Goal: Information Seeking & Learning: Learn about a topic

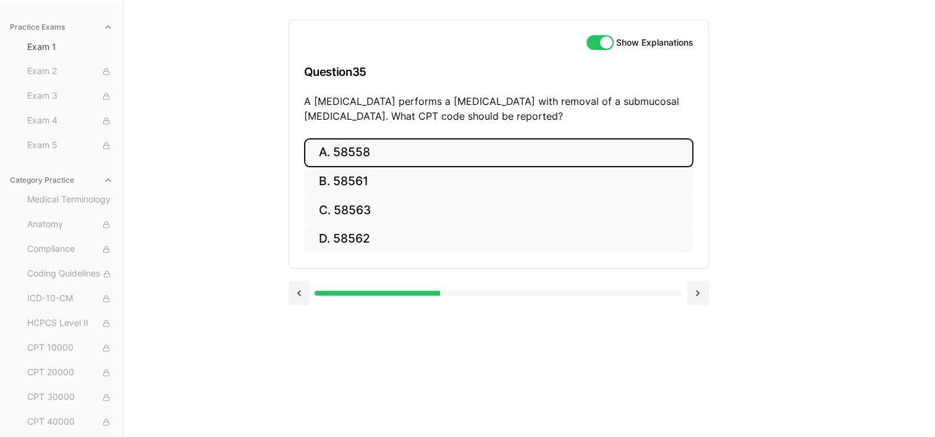
click at [331, 151] on button "A. 58558" at bounding box center [498, 152] width 389 height 29
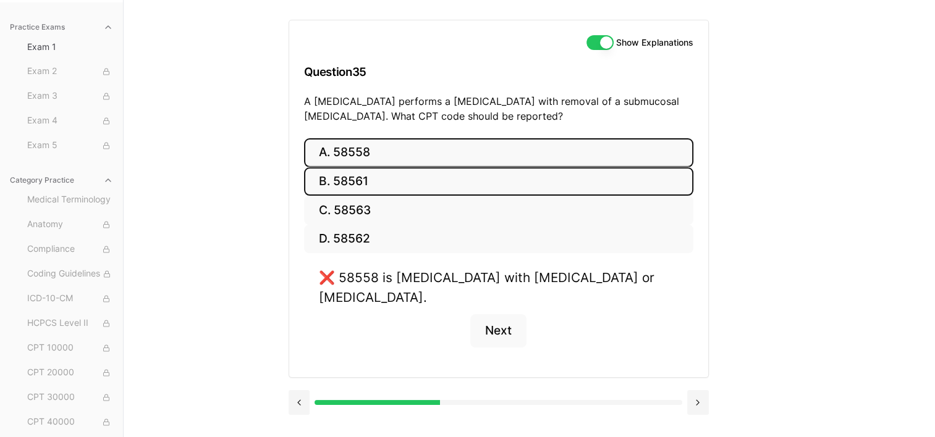
click at [342, 179] on button "B. 58561" at bounding box center [498, 181] width 389 height 29
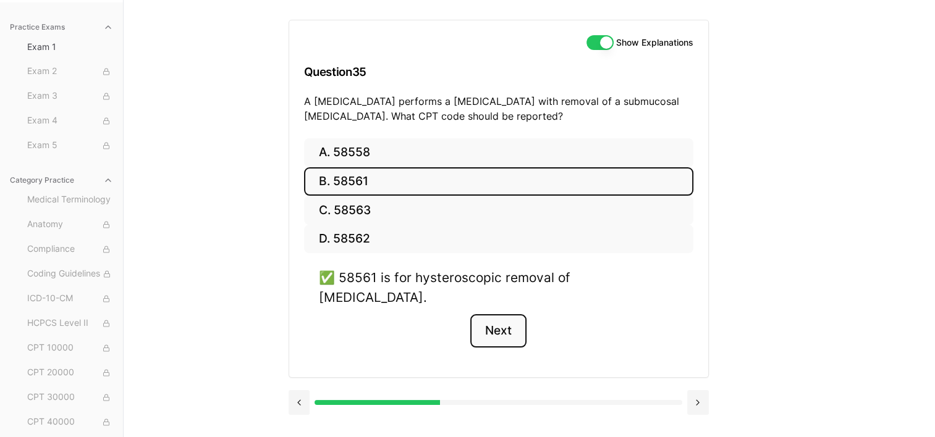
click at [500, 314] on button "Next" at bounding box center [498, 330] width 56 height 33
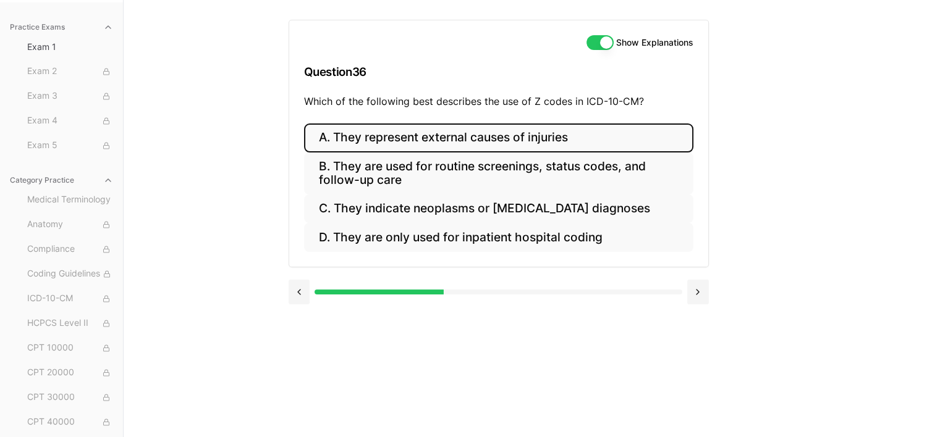
click at [373, 136] on button "A. They represent external causes of injuries" at bounding box center [498, 138] width 389 height 29
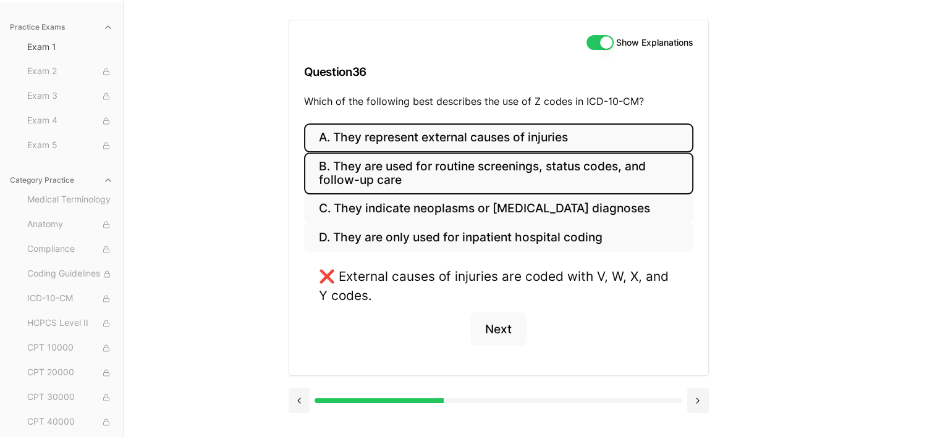
click at [404, 170] on button "B. They are used for routine screenings, status codes, and follow-up care" at bounding box center [498, 174] width 389 height 42
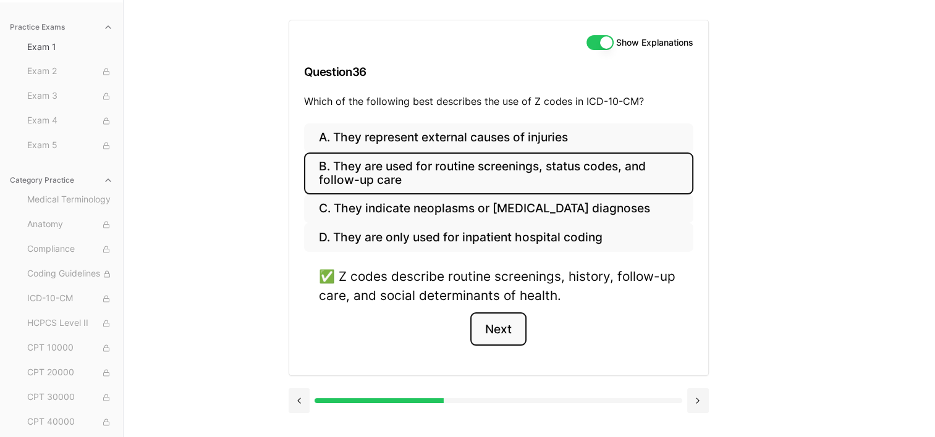
click at [502, 327] on button "Next" at bounding box center [498, 329] width 56 height 33
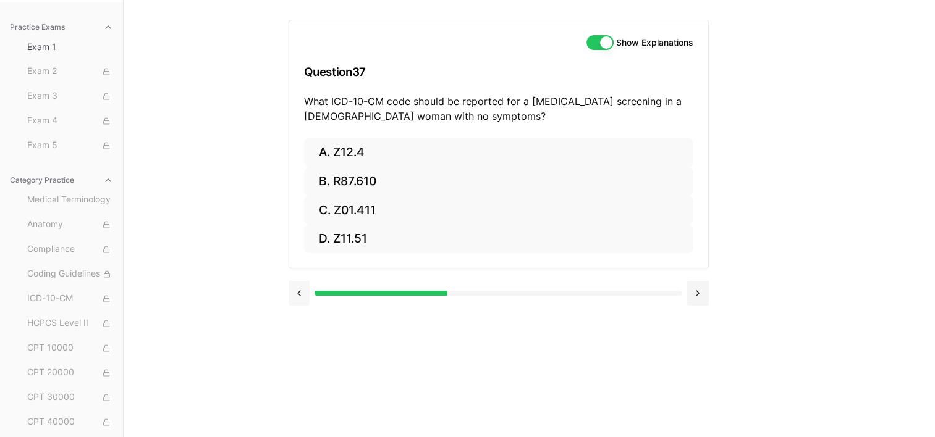
click at [300, 294] on button at bounding box center [300, 293] width 22 height 25
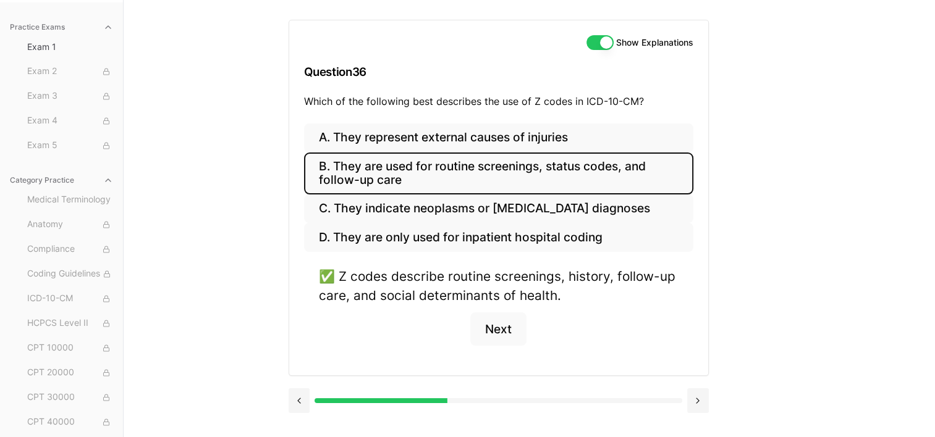
click at [316, 399] on div at bounding box center [263, 401] width 367 height 5
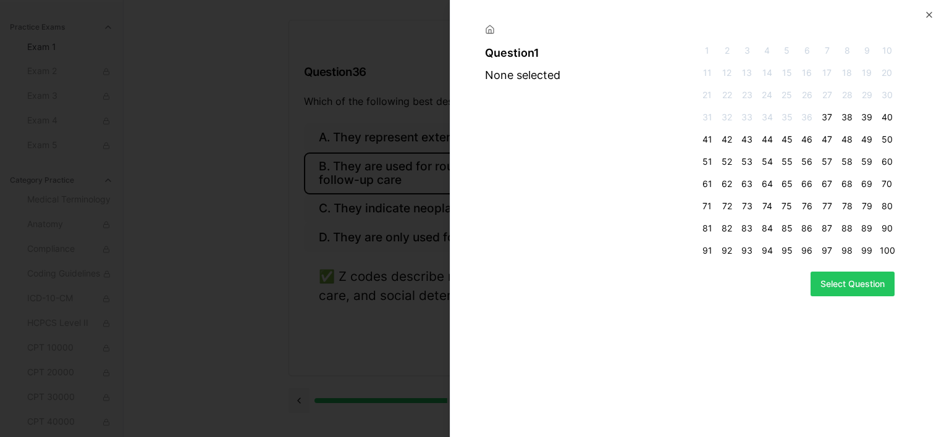
click at [709, 49] on span "1" at bounding box center [706, 50] width 15 height 12
click at [707, 49] on span "1" at bounding box center [706, 50] width 15 height 12
click at [830, 278] on button "Select Question" at bounding box center [853, 284] width 84 height 25
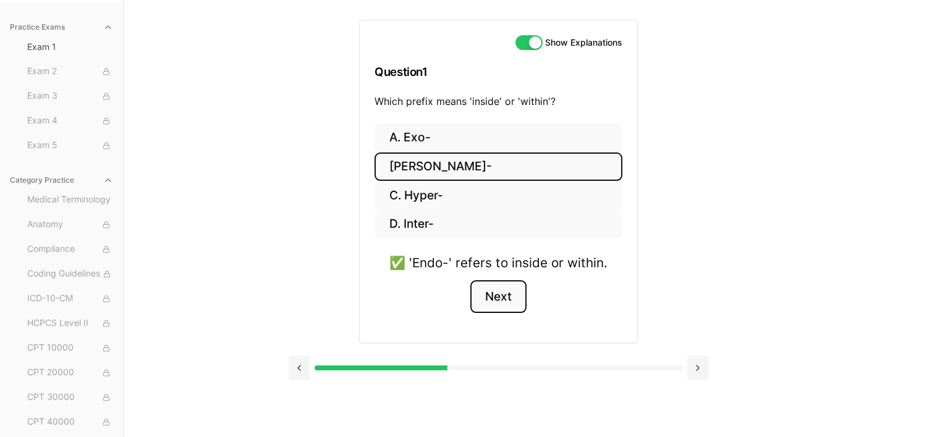
click at [508, 293] on button "Next" at bounding box center [498, 296] width 56 height 33
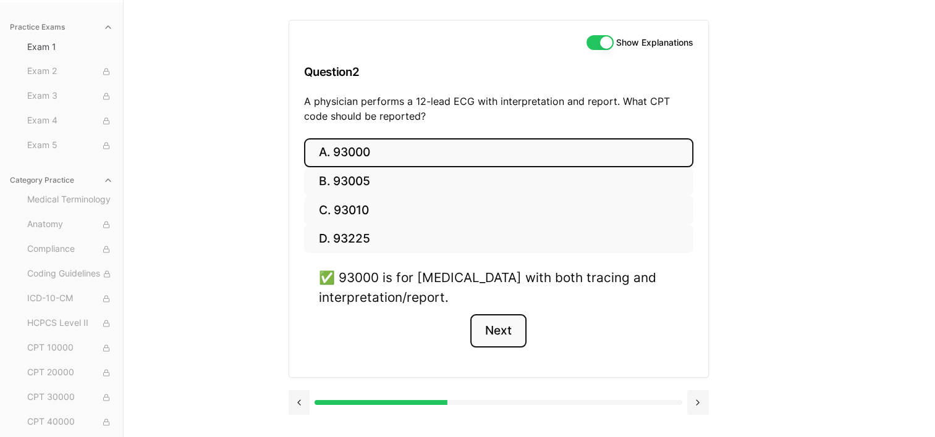
click at [508, 337] on button "Next" at bounding box center [498, 330] width 56 height 33
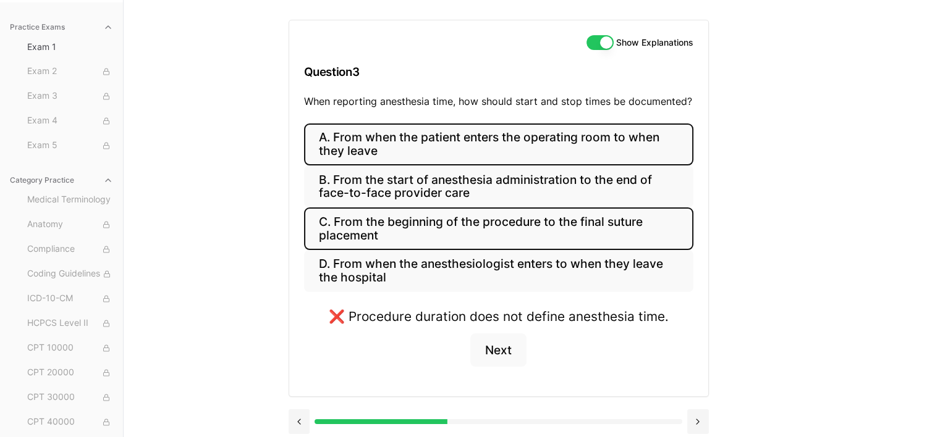
click at [497, 154] on button "A. From when the patient enters the operating room to when they leave" at bounding box center [498, 145] width 389 height 42
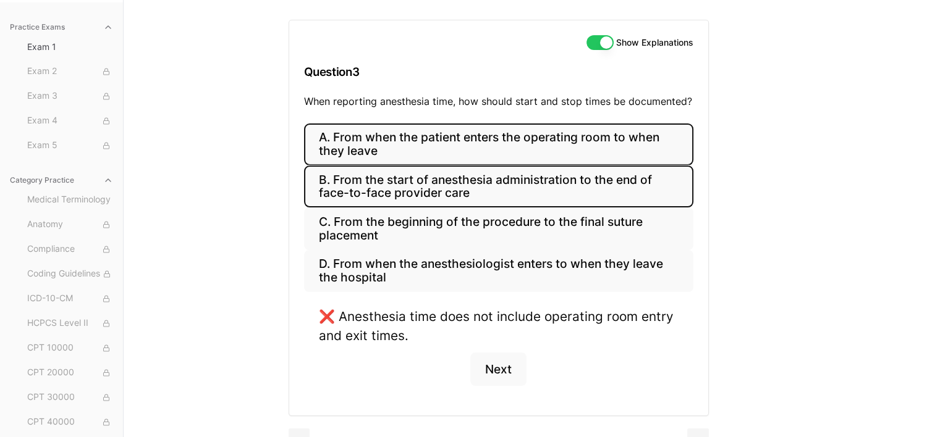
click at [479, 198] on button "B. From the start of anesthesia administration to the end of face-to-face provi…" at bounding box center [498, 187] width 389 height 42
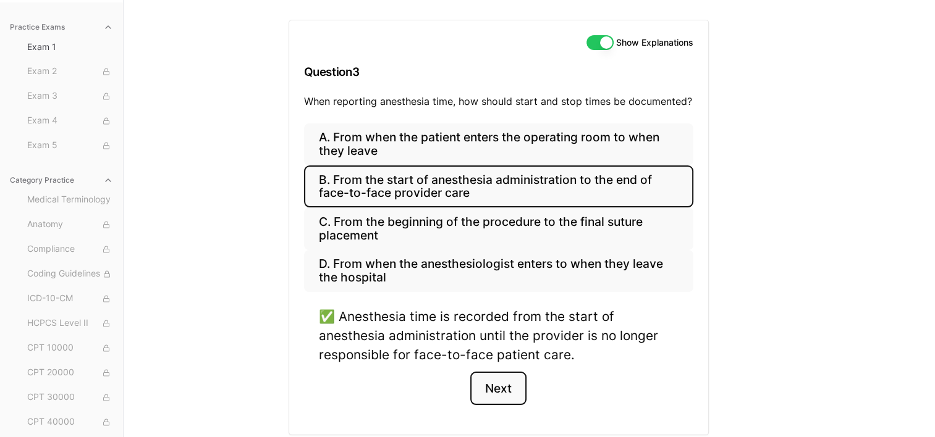
click at [502, 390] on button "Next" at bounding box center [498, 388] width 56 height 33
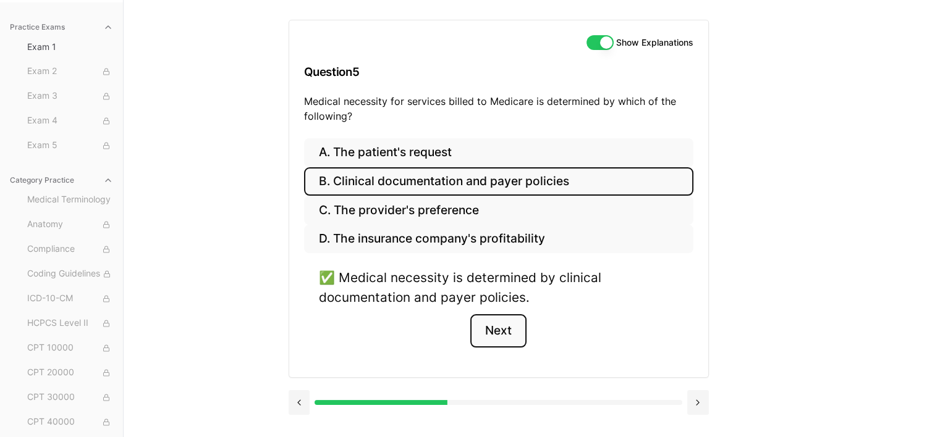
click at [508, 319] on button "Next" at bounding box center [498, 330] width 56 height 33
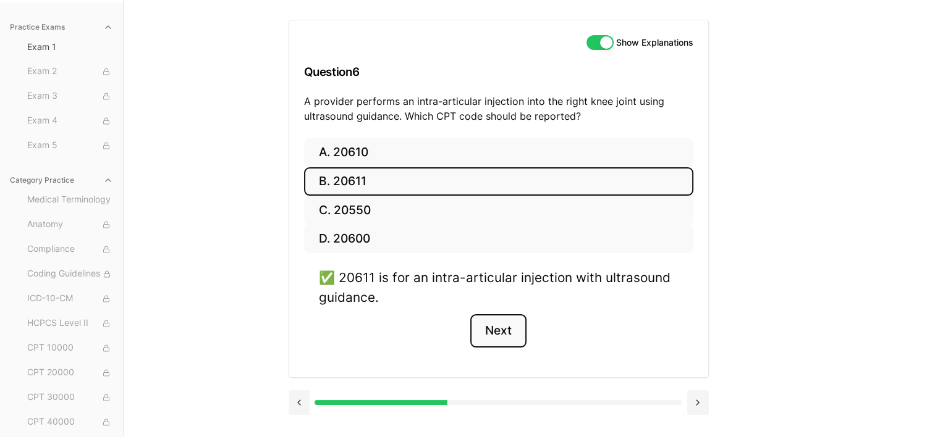
click at [504, 323] on button "Next" at bounding box center [498, 330] width 56 height 33
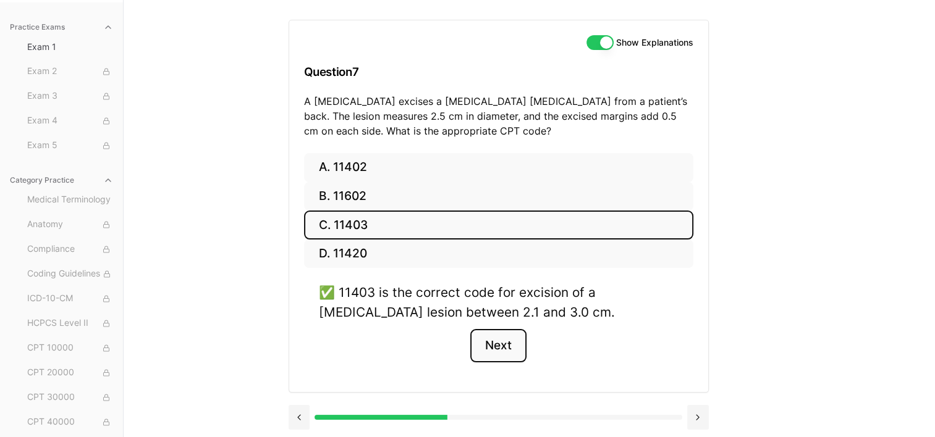
click at [502, 348] on button "Next" at bounding box center [498, 345] width 56 height 33
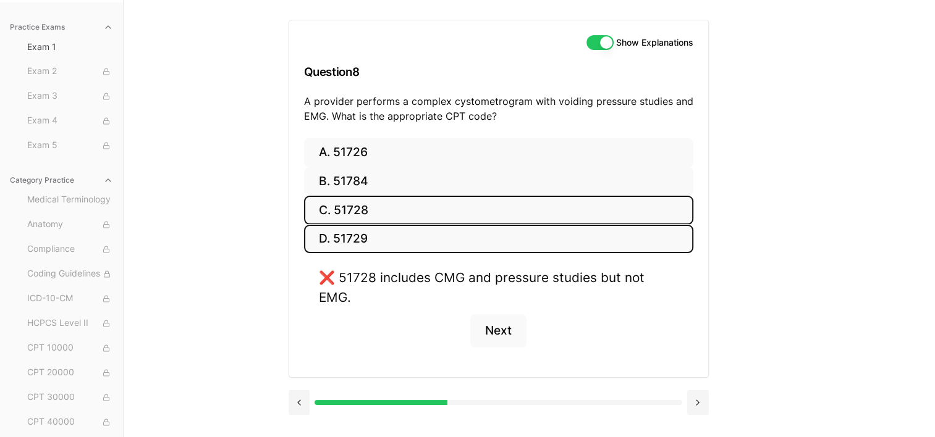
click at [356, 235] on button "D. 51729" at bounding box center [498, 239] width 389 height 29
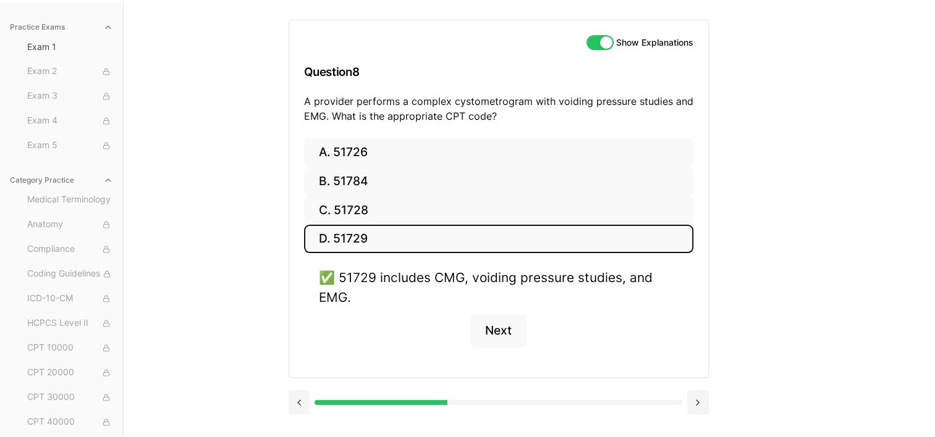
click at [314, 400] on div at bounding box center [263, 402] width 367 height 5
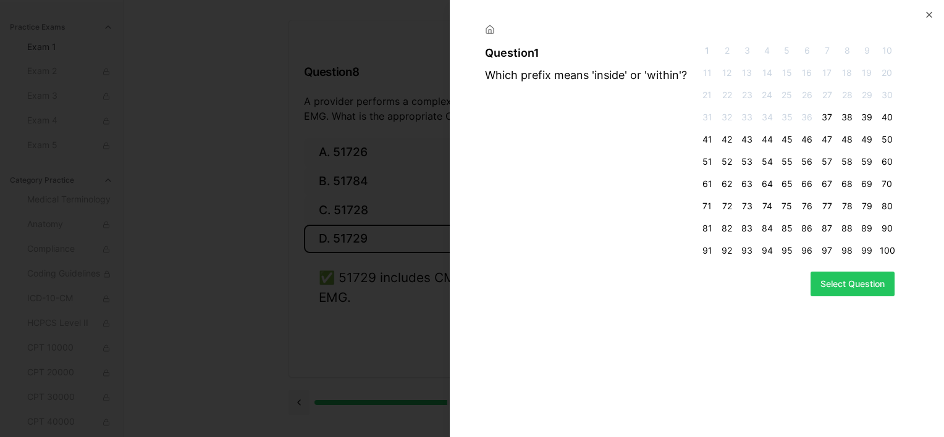
click at [711, 52] on span "1" at bounding box center [706, 50] width 15 height 12
click at [872, 285] on button "Select Question" at bounding box center [853, 284] width 84 height 25
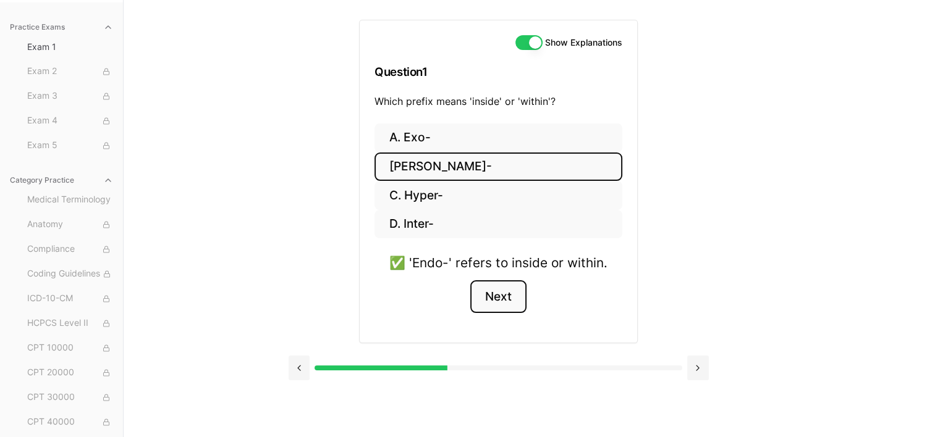
click at [505, 297] on button "Next" at bounding box center [498, 296] width 56 height 33
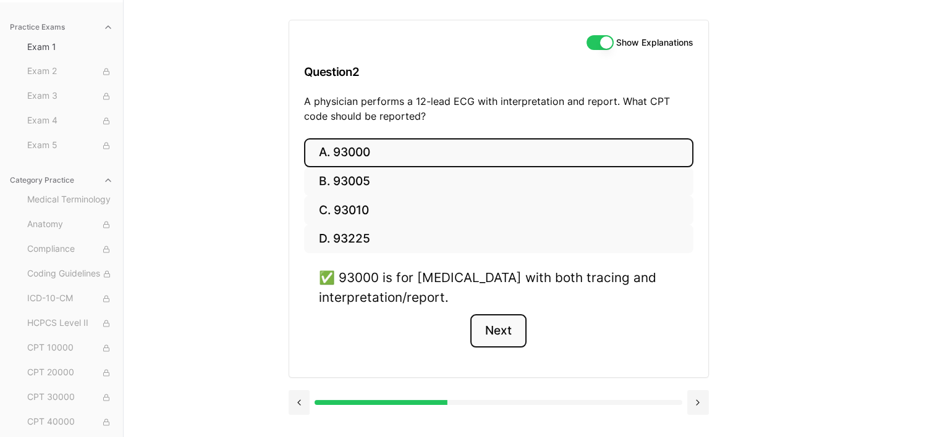
drag, startPoint x: 510, startPoint y: 331, endPoint x: 507, endPoint y: 324, distance: 7.7
click at [507, 324] on button "Next" at bounding box center [498, 330] width 56 height 33
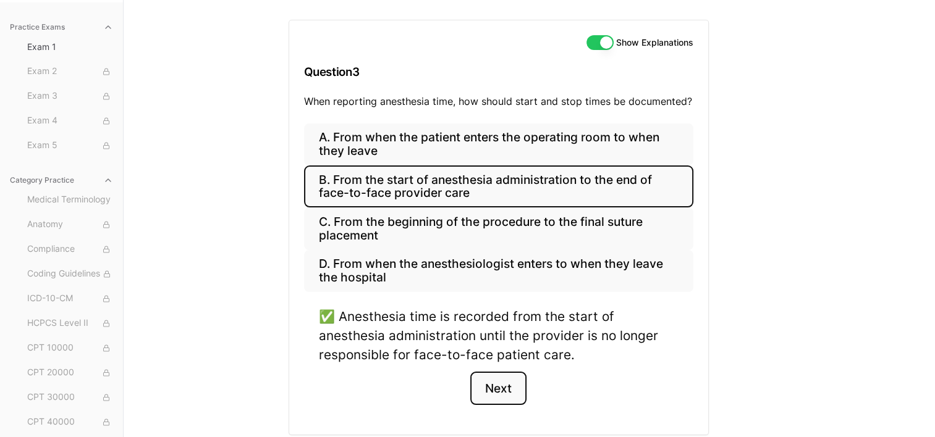
click at [500, 386] on button "Next" at bounding box center [498, 388] width 56 height 33
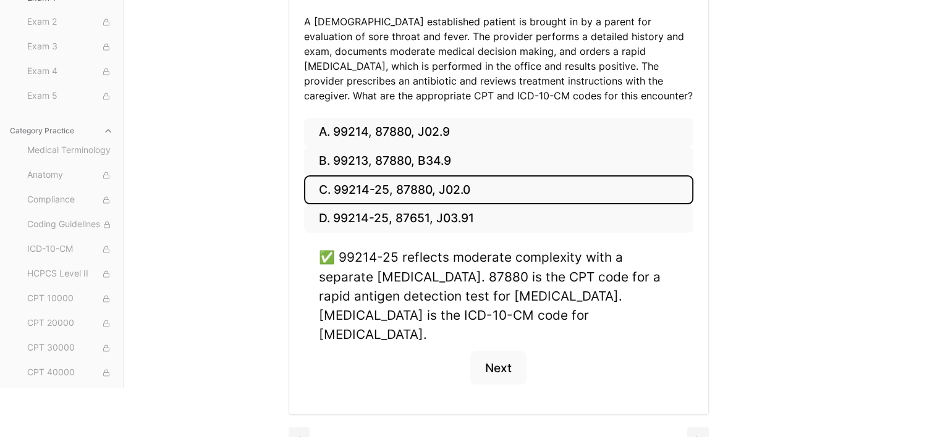
scroll to position [198, 0]
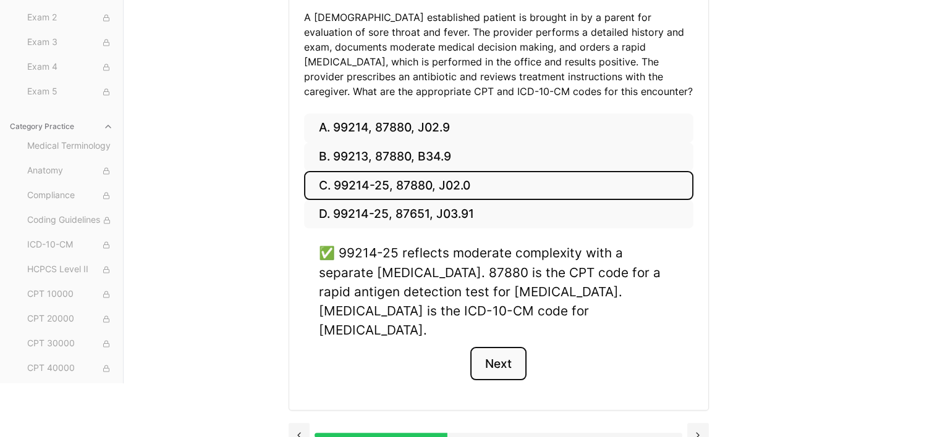
click at [492, 347] on button "Next" at bounding box center [498, 363] width 56 height 33
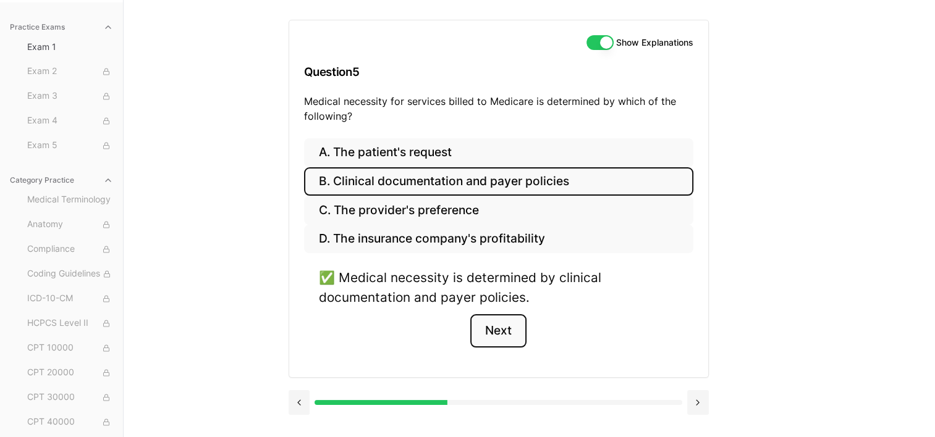
click at [496, 331] on button "Next" at bounding box center [498, 330] width 56 height 33
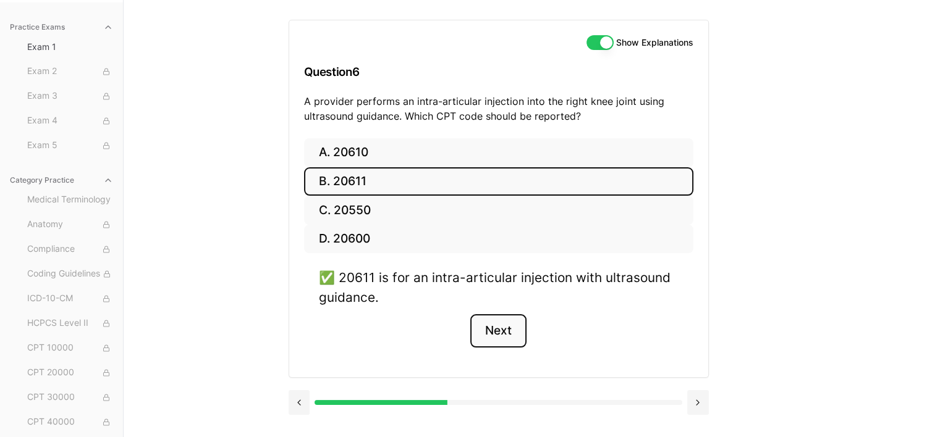
click at [497, 324] on button "Next" at bounding box center [498, 330] width 56 height 33
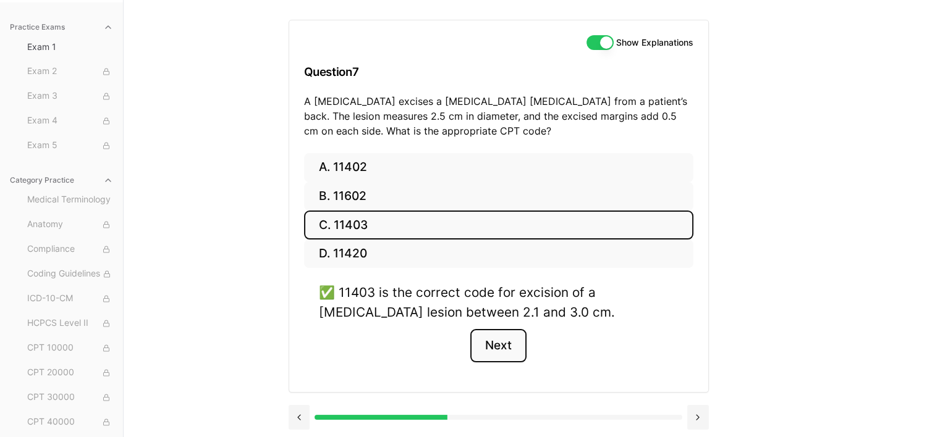
click at [499, 346] on button "Next" at bounding box center [498, 345] width 56 height 33
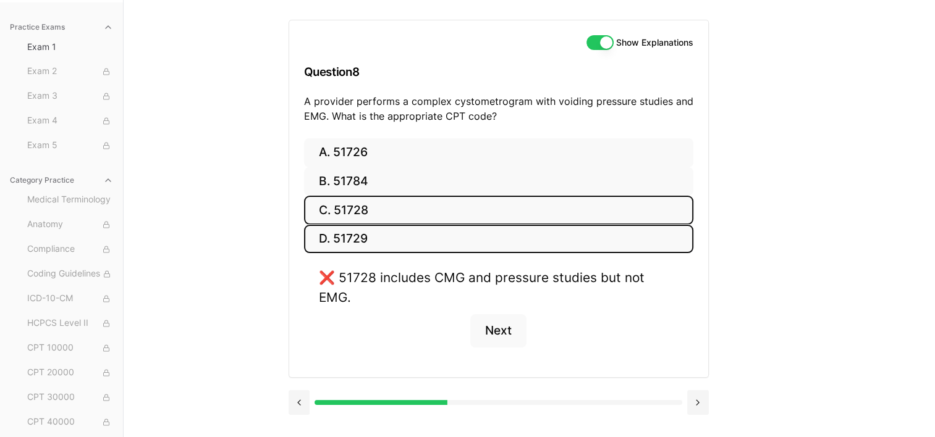
click at [445, 234] on button "D. 51729" at bounding box center [498, 239] width 389 height 29
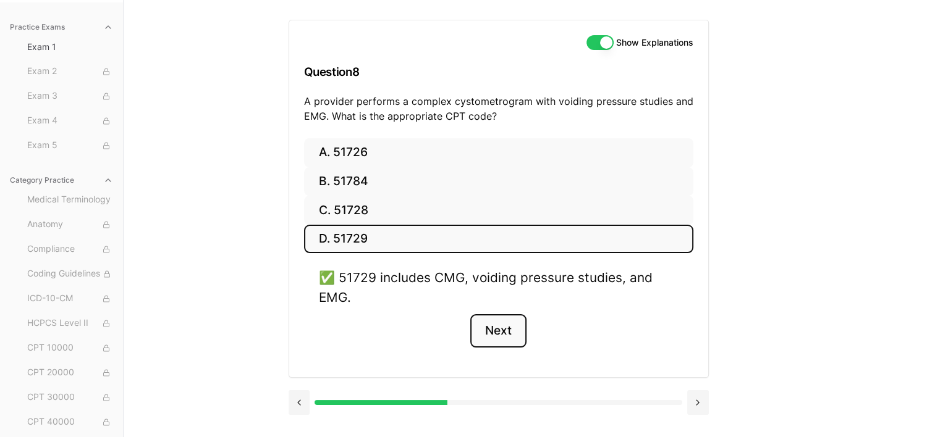
click at [497, 328] on button "Next" at bounding box center [498, 330] width 56 height 33
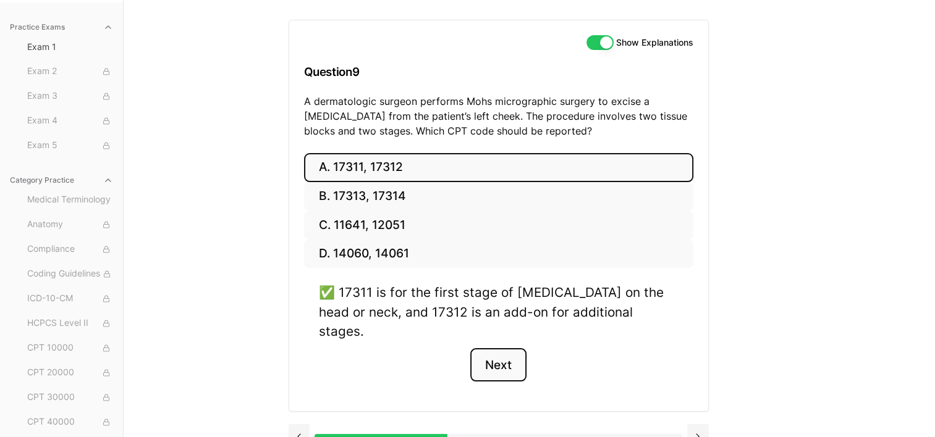
click at [491, 351] on button "Next" at bounding box center [498, 364] width 56 height 33
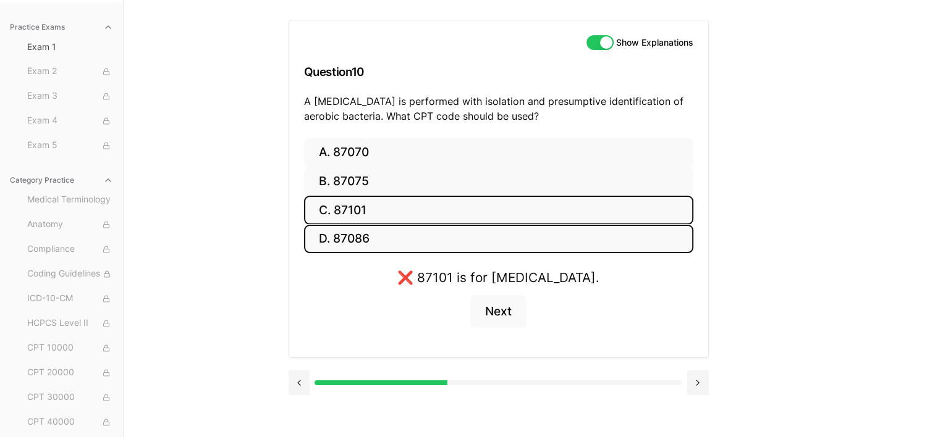
click at [335, 237] on button "D. 87086" at bounding box center [498, 239] width 389 height 29
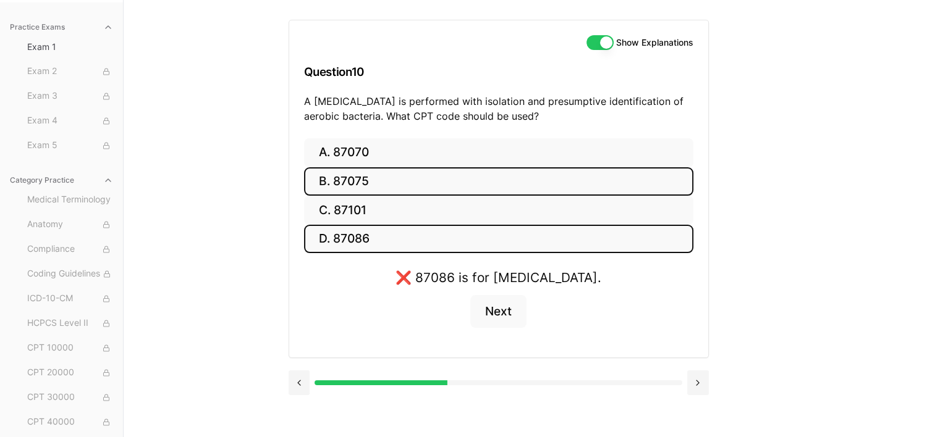
click at [348, 177] on button "B. 87075" at bounding box center [498, 181] width 389 height 29
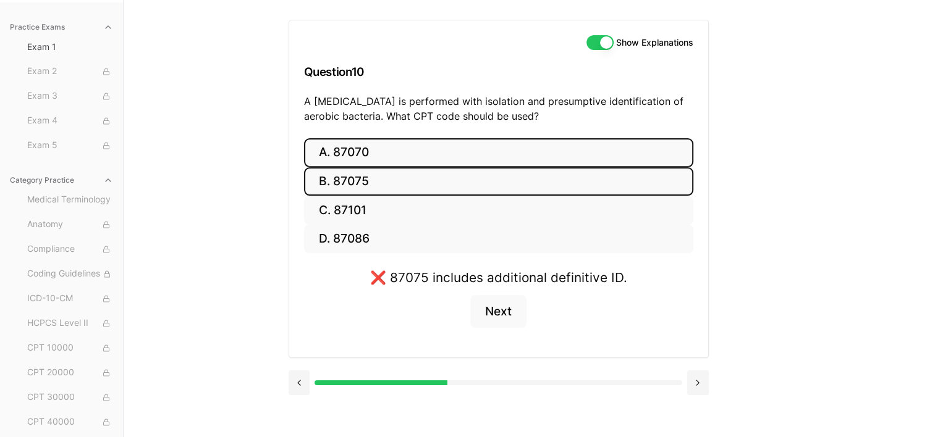
click at [352, 151] on button "A. 87070" at bounding box center [498, 152] width 389 height 29
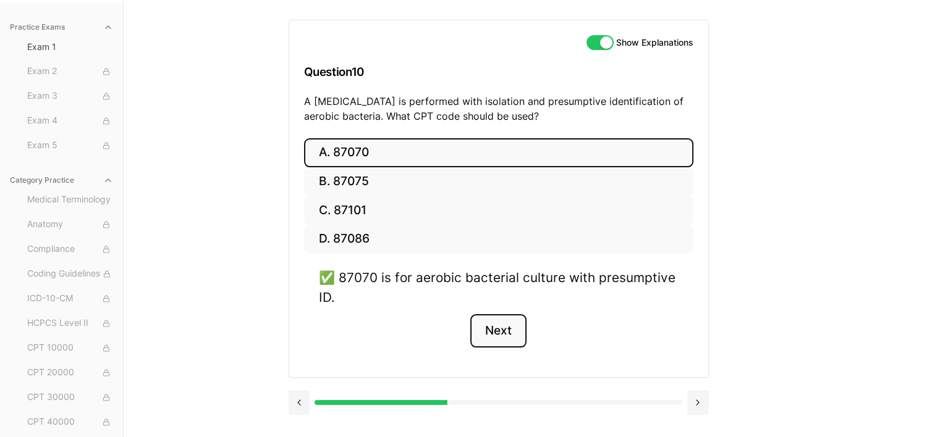
click at [499, 329] on button "Next" at bounding box center [498, 330] width 56 height 33
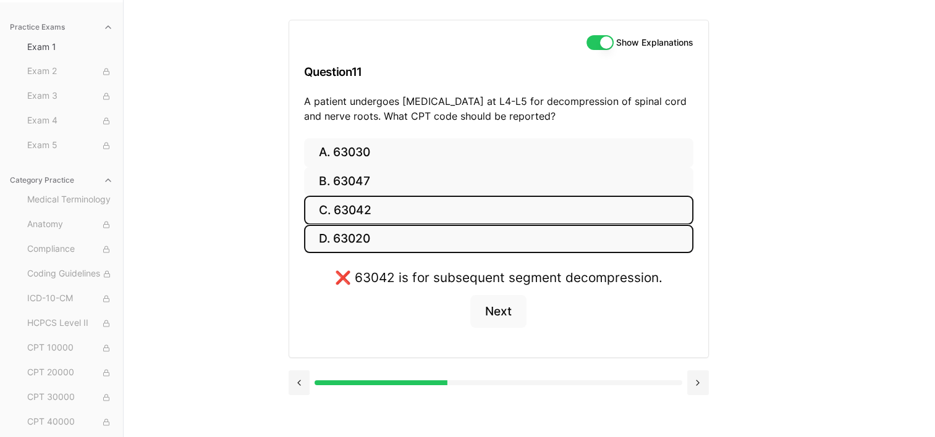
click at [378, 234] on button "D. 63020" at bounding box center [498, 239] width 389 height 29
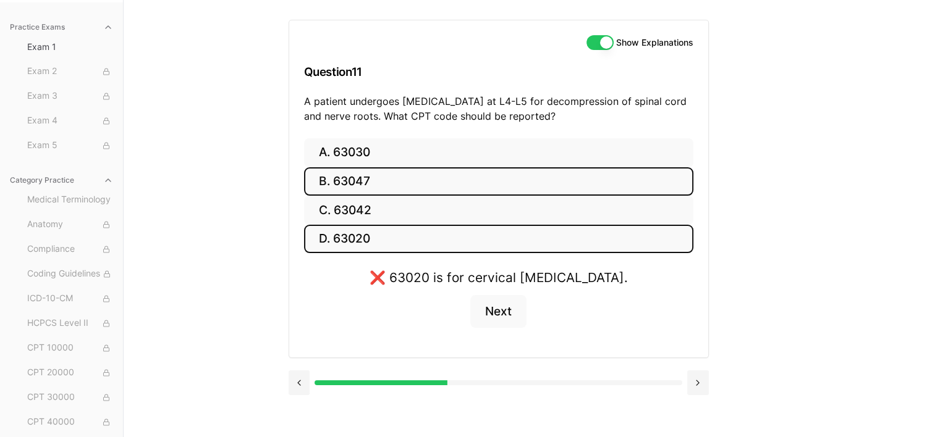
click at [363, 189] on button "B. 63047" at bounding box center [498, 181] width 389 height 29
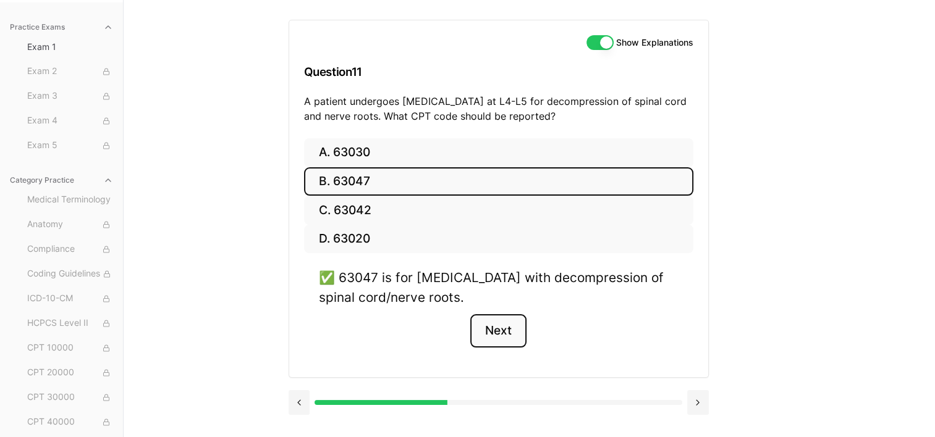
click at [509, 334] on button "Next" at bounding box center [498, 330] width 56 height 33
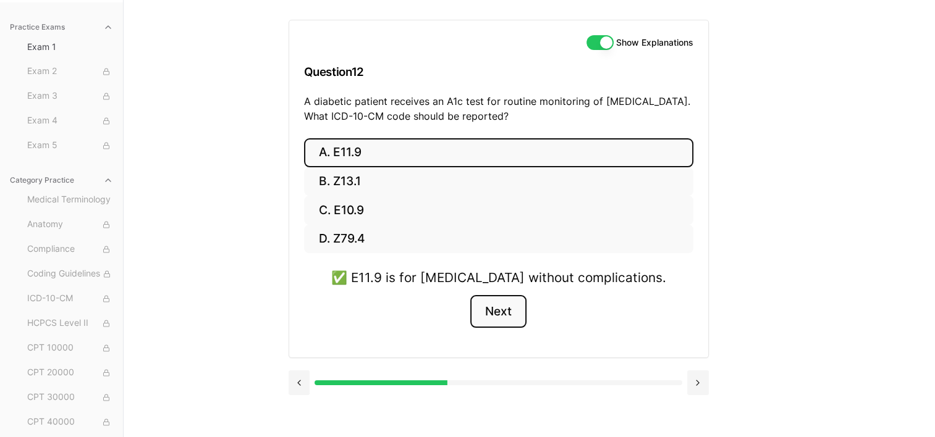
click at [513, 314] on button "Next" at bounding box center [498, 311] width 56 height 33
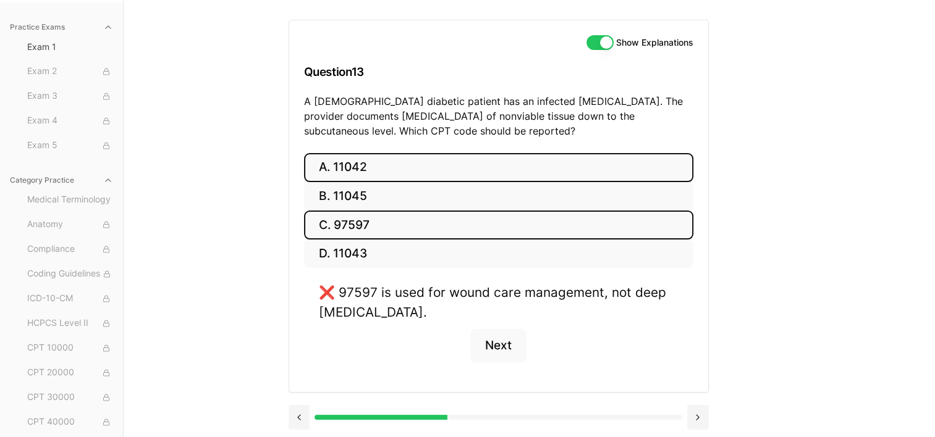
click at [373, 162] on button "A. 11042" at bounding box center [498, 167] width 389 height 29
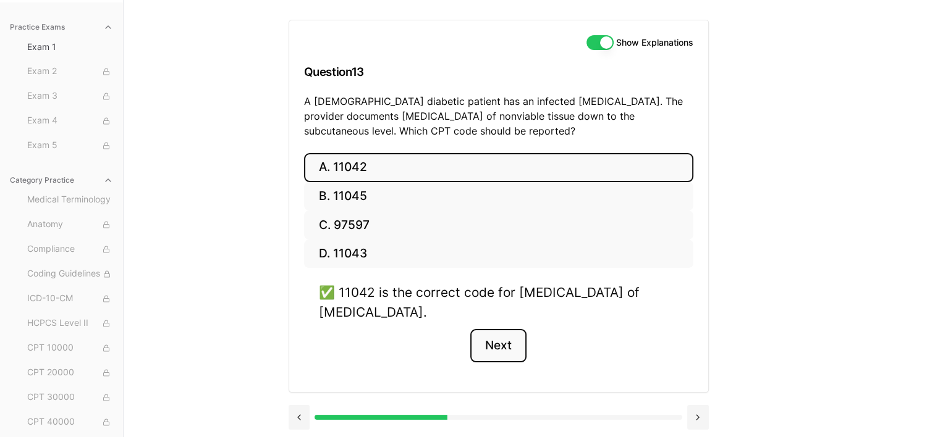
click at [492, 346] on button "Next" at bounding box center [498, 345] width 56 height 33
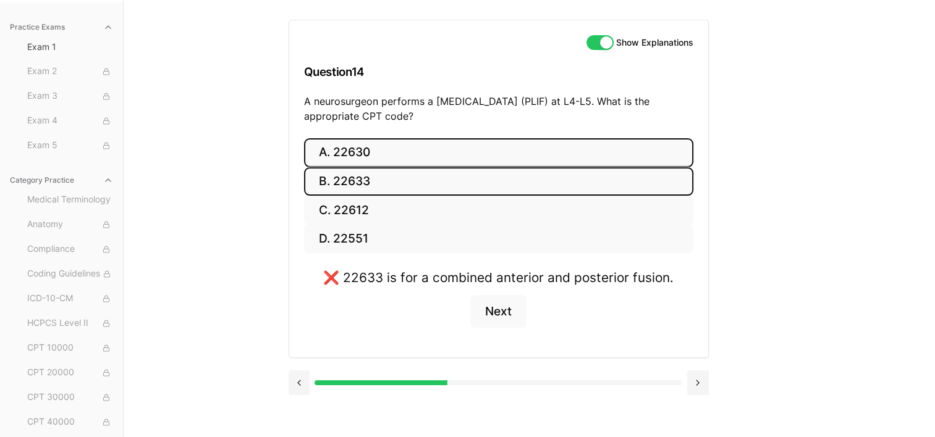
click at [374, 158] on button "A. 22630" at bounding box center [498, 152] width 389 height 29
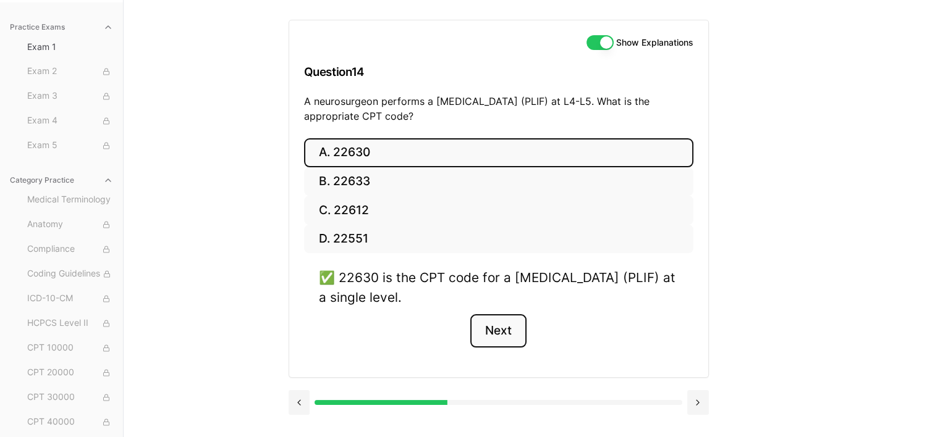
click at [492, 316] on button "Next" at bounding box center [498, 330] width 56 height 33
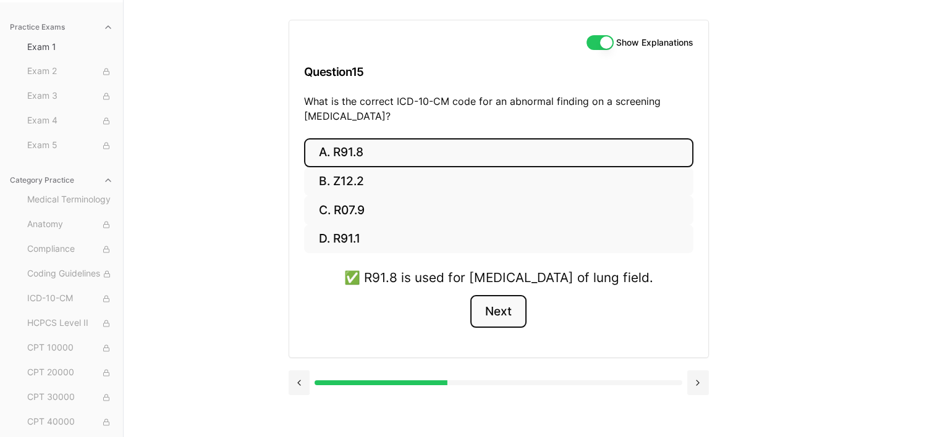
click at [499, 329] on button "Next" at bounding box center [498, 311] width 56 height 33
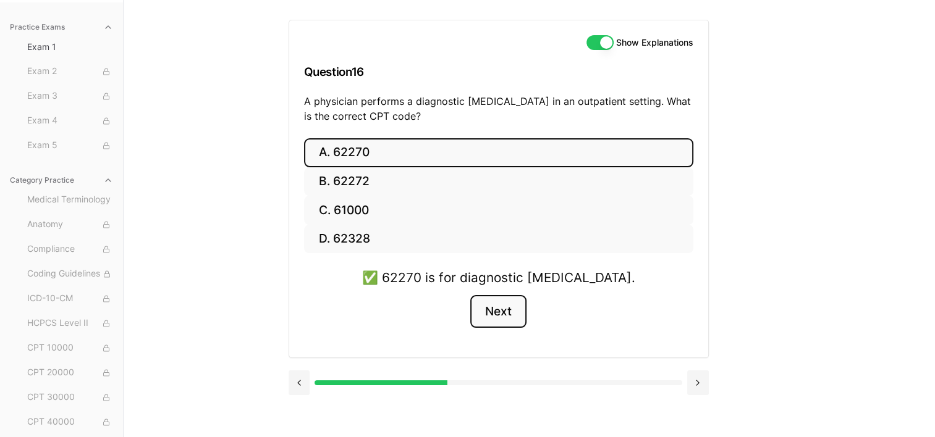
click at [494, 316] on button "Next" at bounding box center [498, 311] width 56 height 33
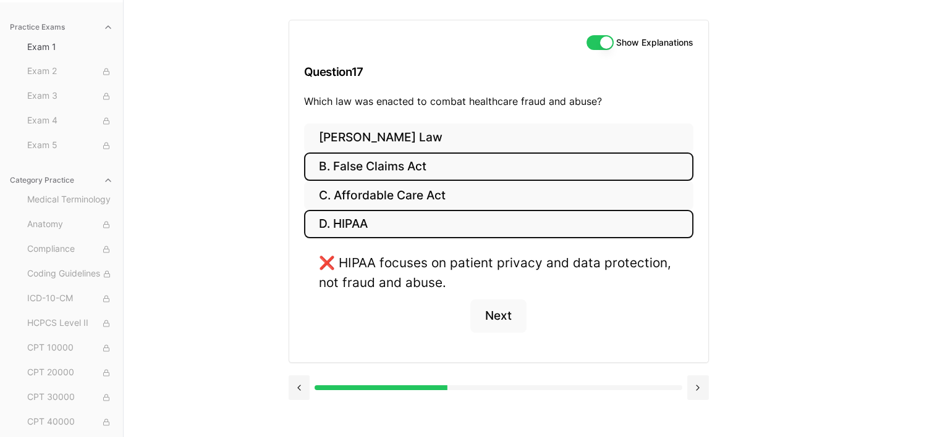
click at [398, 168] on button "B. False Claims Act" at bounding box center [498, 167] width 389 height 29
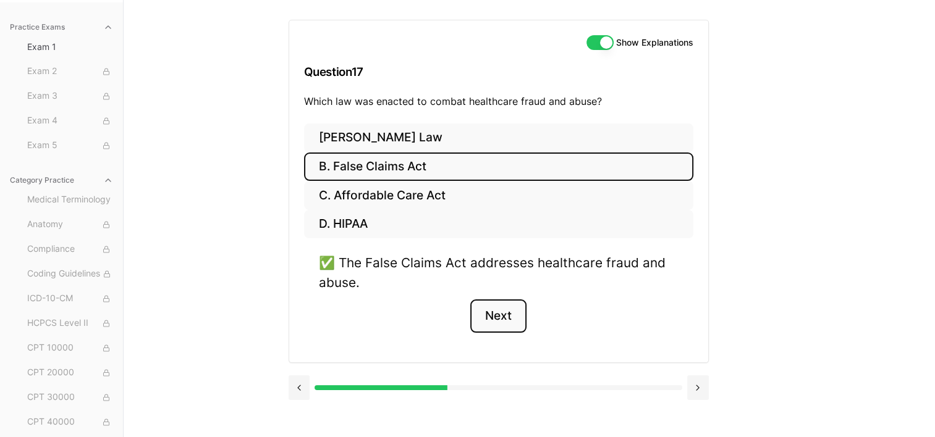
click at [499, 316] on button "Next" at bounding box center [498, 316] width 56 height 33
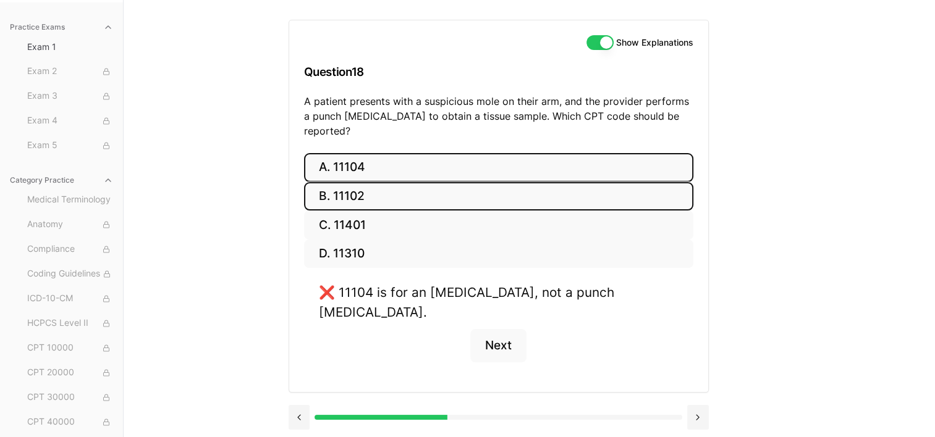
click at [336, 188] on button "B. 11102" at bounding box center [498, 196] width 389 height 29
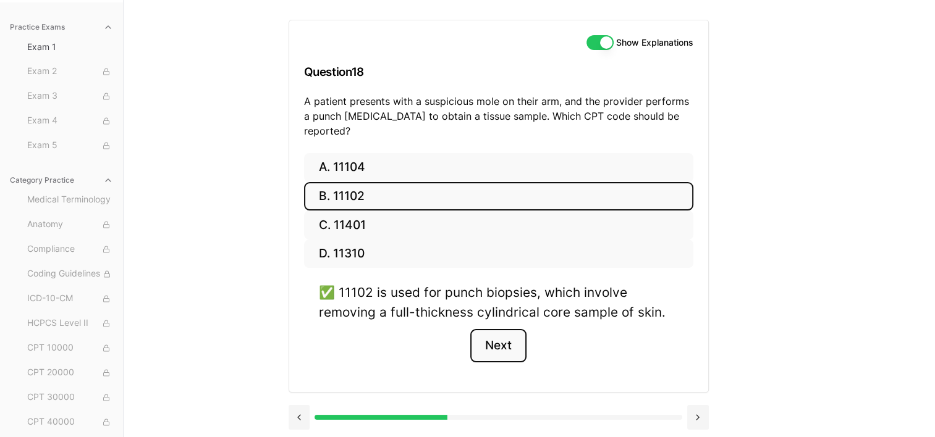
click at [497, 330] on button "Next" at bounding box center [498, 345] width 56 height 33
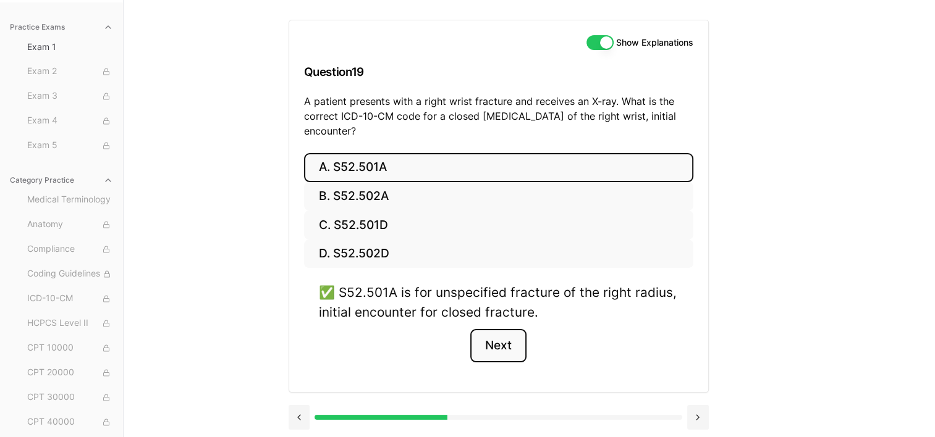
click at [488, 343] on button "Next" at bounding box center [498, 345] width 56 height 33
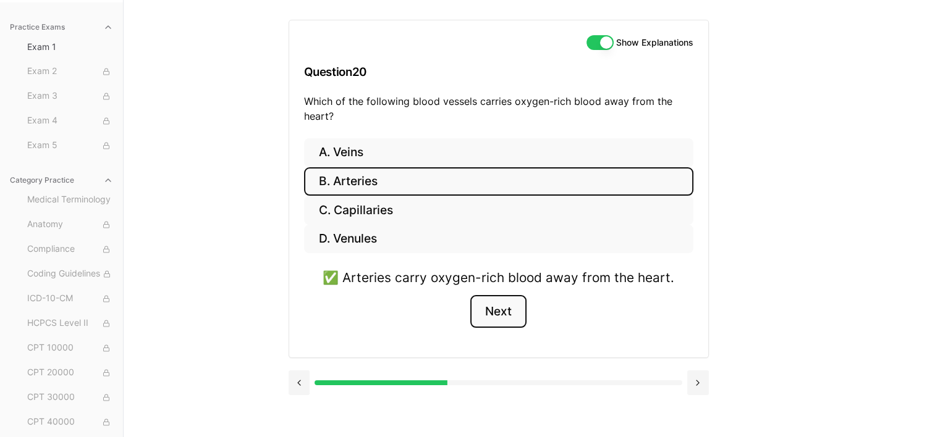
click at [507, 316] on button "Next" at bounding box center [498, 311] width 56 height 33
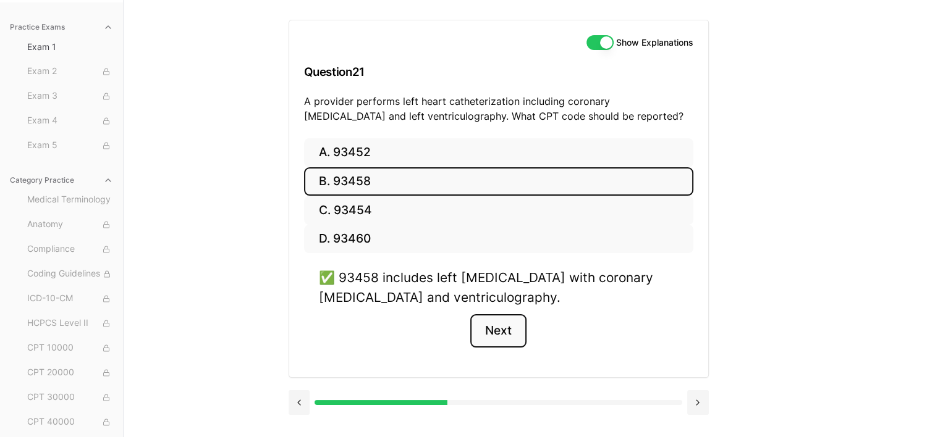
click at [507, 316] on button "Next" at bounding box center [498, 330] width 56 height 33
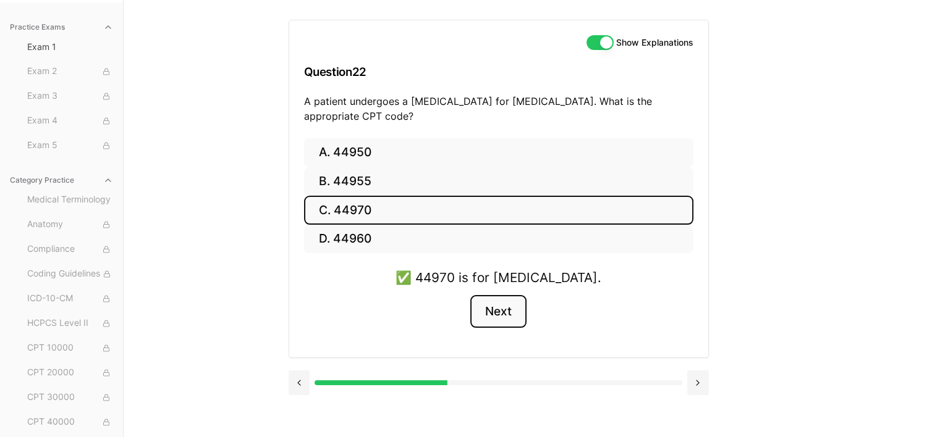
click at [507, 316] on button "Next" at bounding box center [498, 311] width 56 height 33
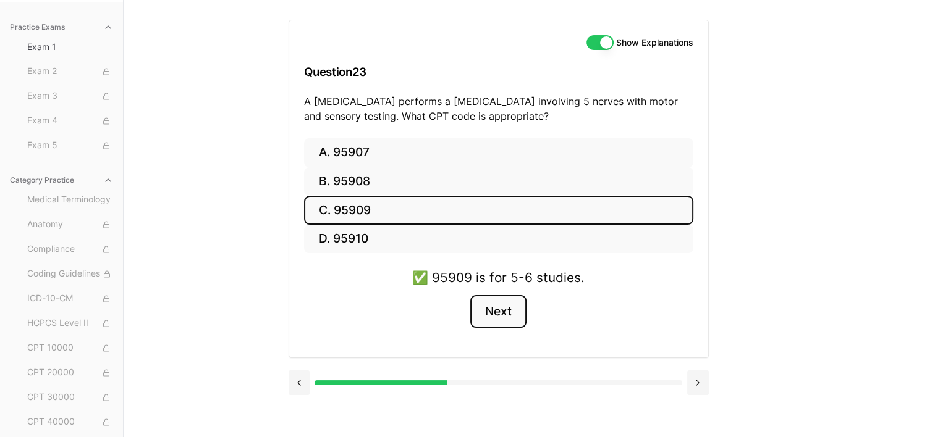
click at [504, 321] on button "Next" at bounding box center [498, 311] width 56 height 33
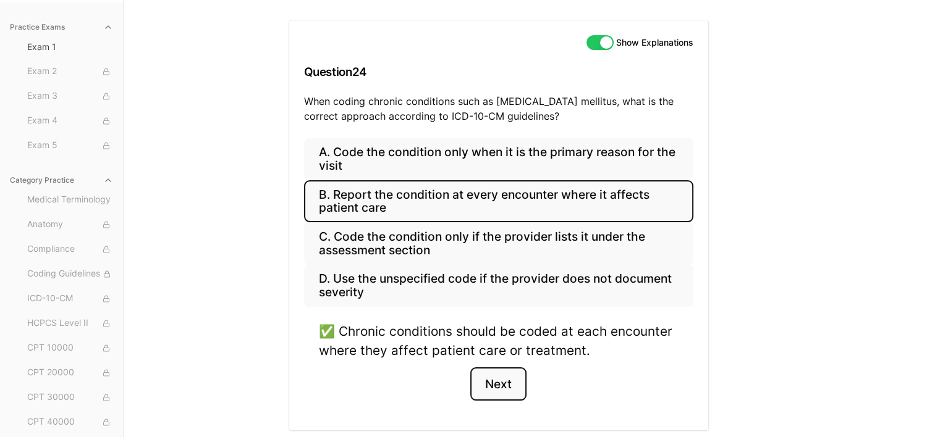
drag, startPoint x: 505, startPoint y: 388, endPoint x: 502, endPoint y: 394, distance: 6.9
click at [504, 391] on button "Next" at bounding box center [498, 384] width 56 height 33
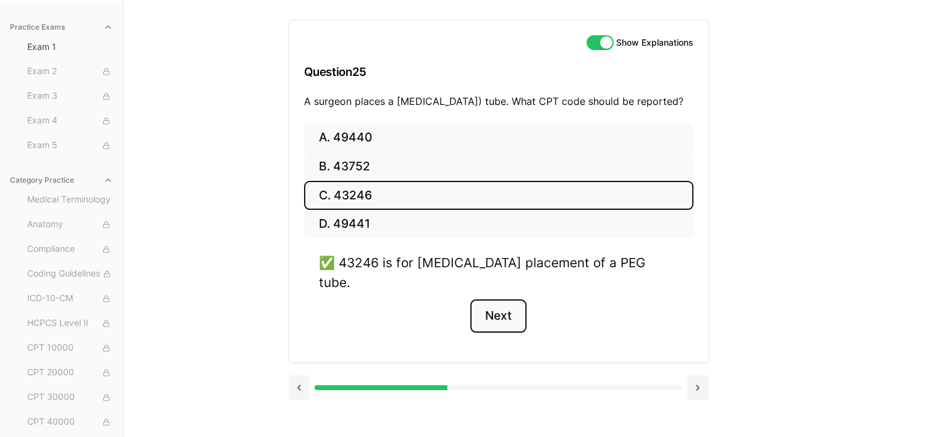
click at [497, 314] on button "Next" at bounding box center [498, 316] width 56 height 33
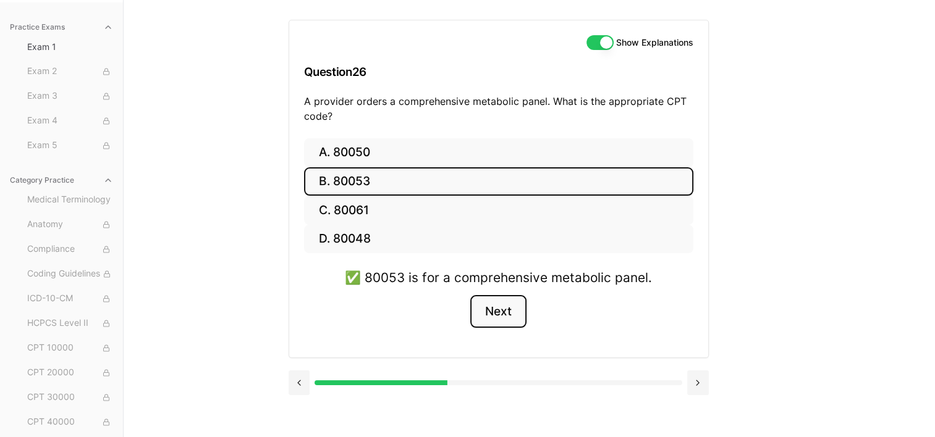
click at [496, 317] on button "Next" at bounding box center [498, 311] width 56 height 33
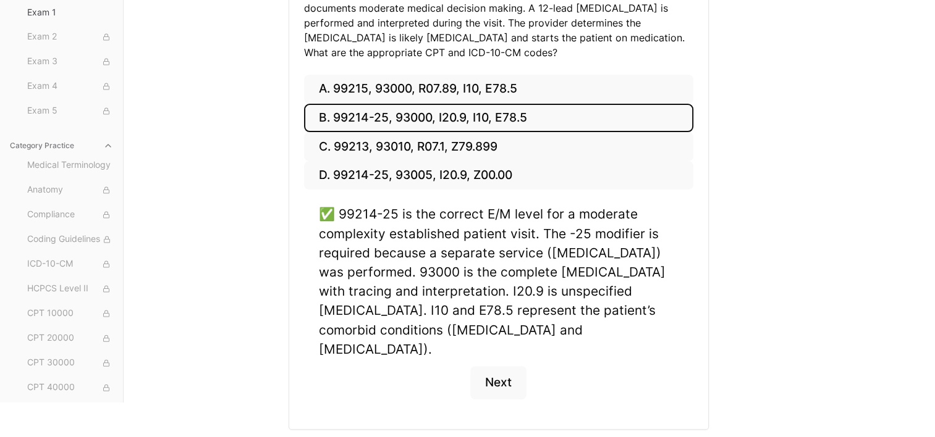
scroll to position [270, 0]
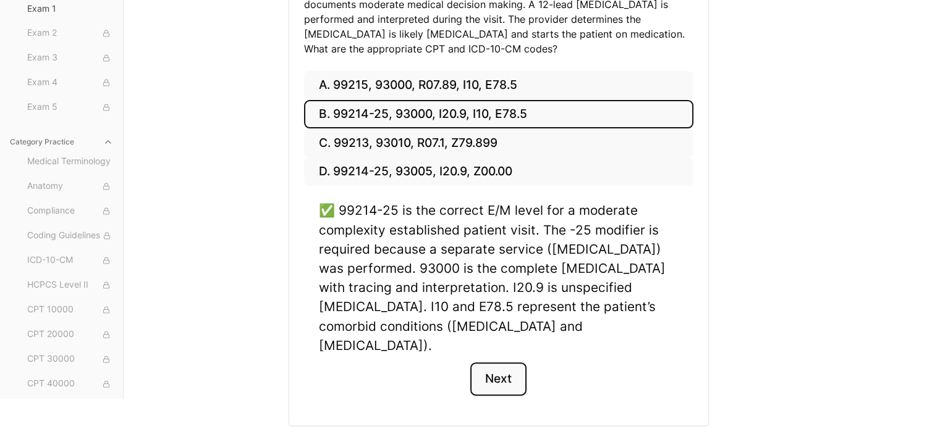
click at [489, 363] on button "Next" at bounding box center [498, 379] width 56 height 33
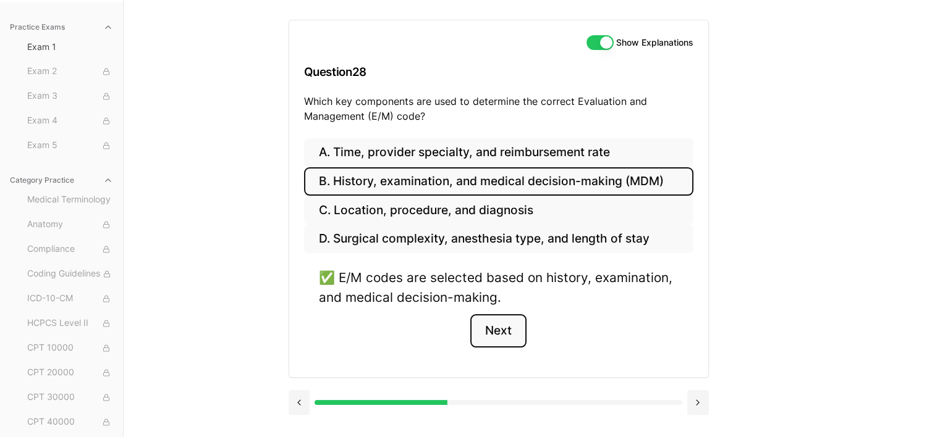
click at [492, 336] on button "Next" at bounding box center [498, 330] width 56 height 33
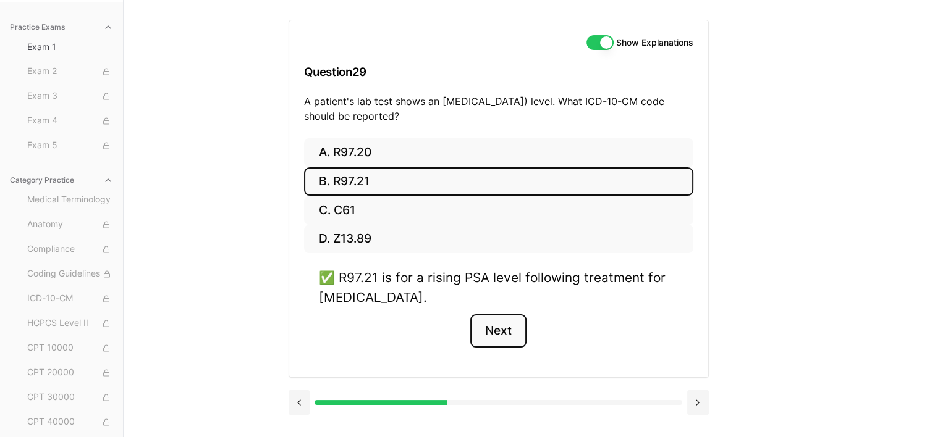
click at [492, 329] on button "Next" at bounding box center [498, 330] width 56 height 33
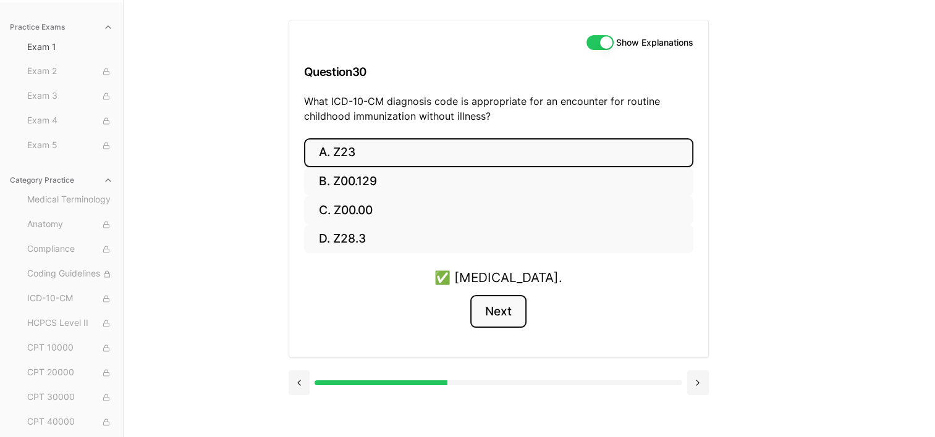
click at [495, 306] on button "Next" at bounding box center [498, 311] width 56 height 33
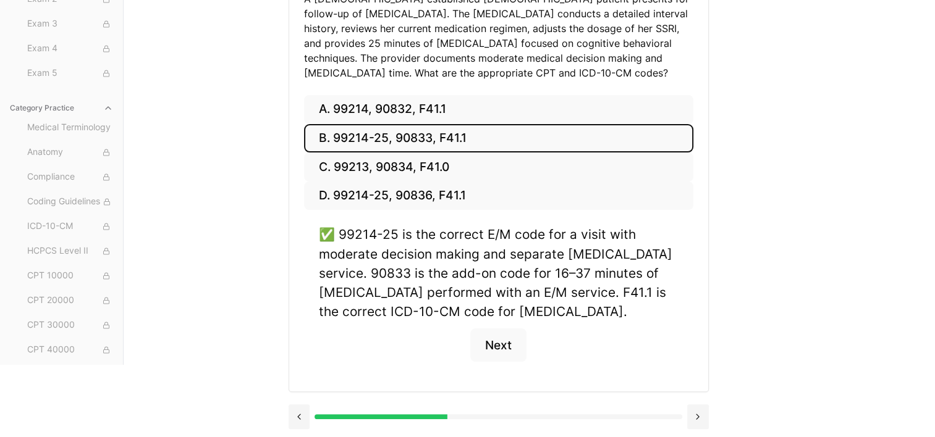
scroll to position [217, 0]
click at [500, 348] on button "Next" at bounding box center [498, 344] width 56 height 33
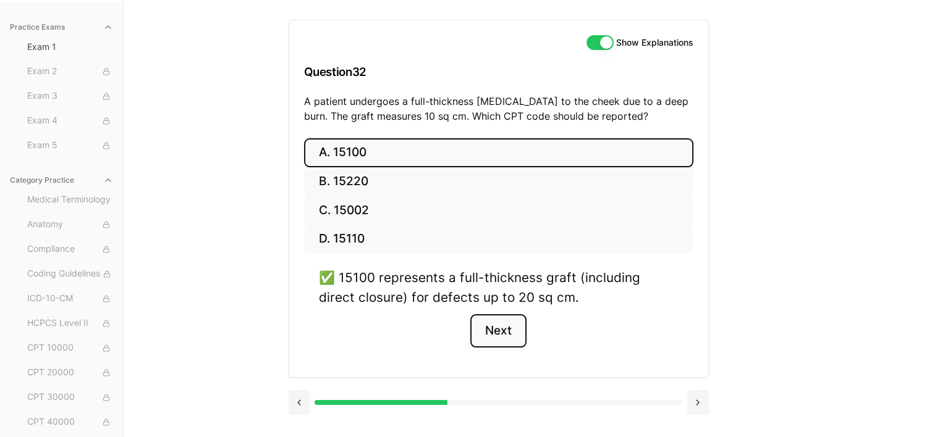
click at [499, 331] on button "Next" at bounding box center [498, 330] width 56 height 33
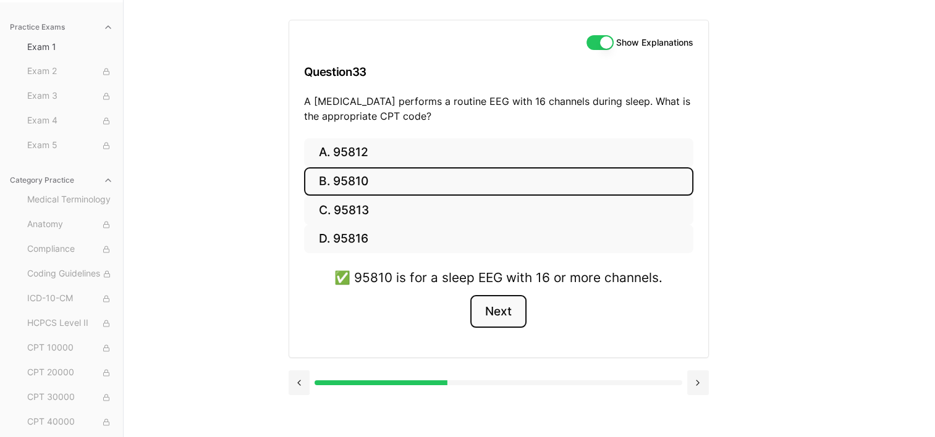
click at [502, 311] on button "Next" at bounding box center [498, 311] width 56 height 33
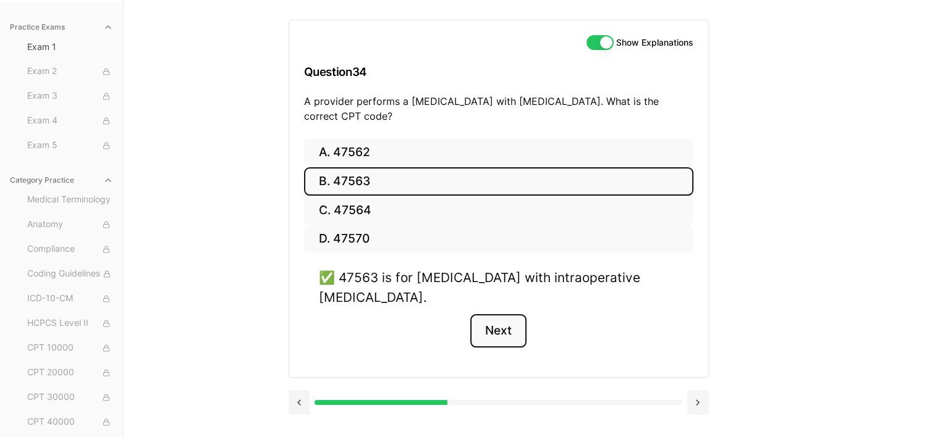
click at [497, 324] on button "Next" at bounding box center [498, 330] width 56 height 33
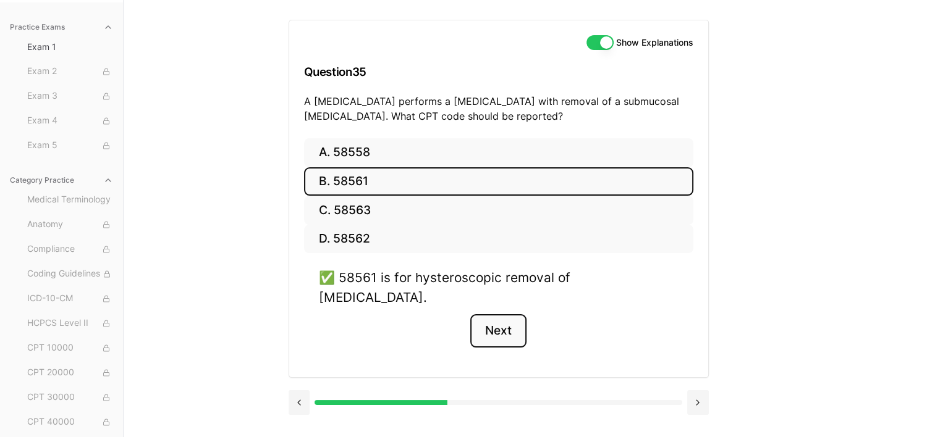
click at [497, 324] on button "Next" at bounding box center [498, 330] width 56 height 33
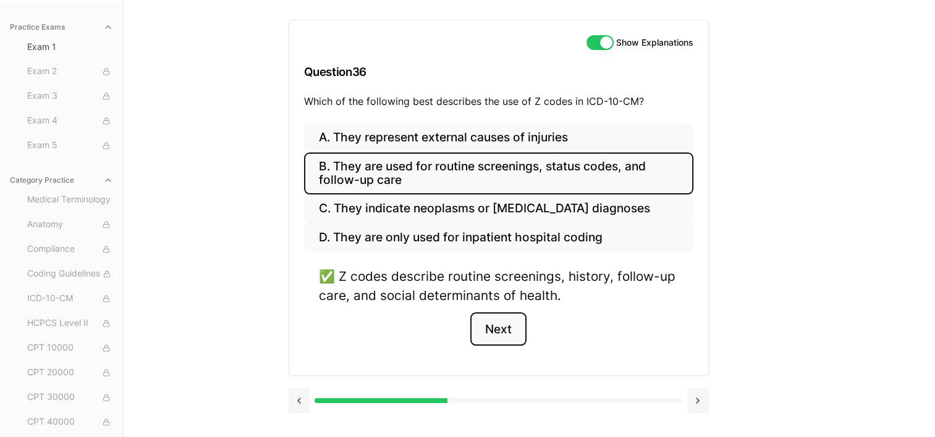
click at [502, 319] on button "Next" at bounding box center [498, 329] width 56 height 33
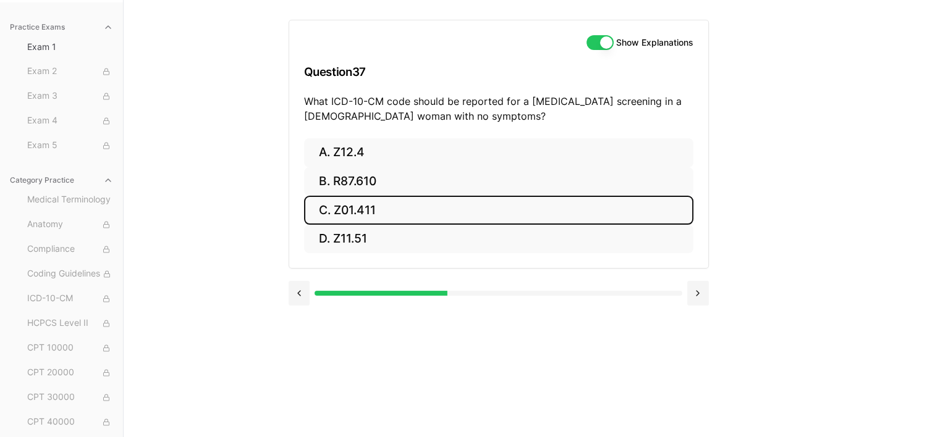
click at [348, 213] on button "C. Z01.411" at bounding box center [498, 210] width 389 height 29
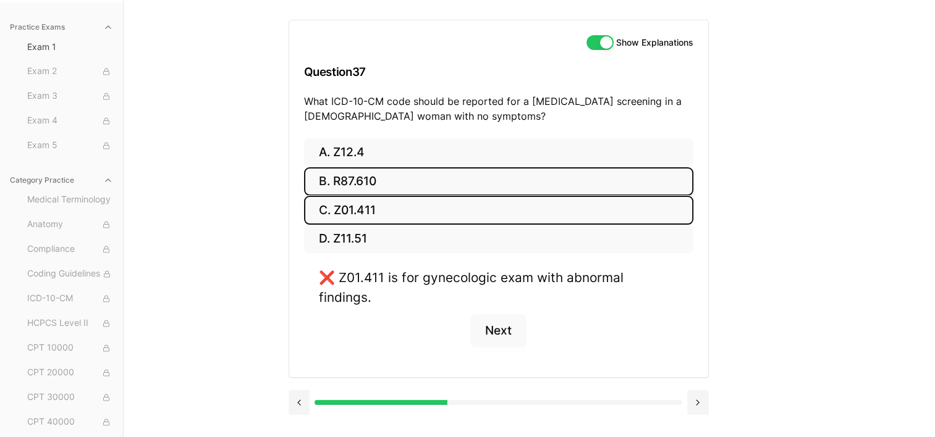
click at [368, 178] on button "B. R87.610" at bounding box center [498, 181] width 389 height 29
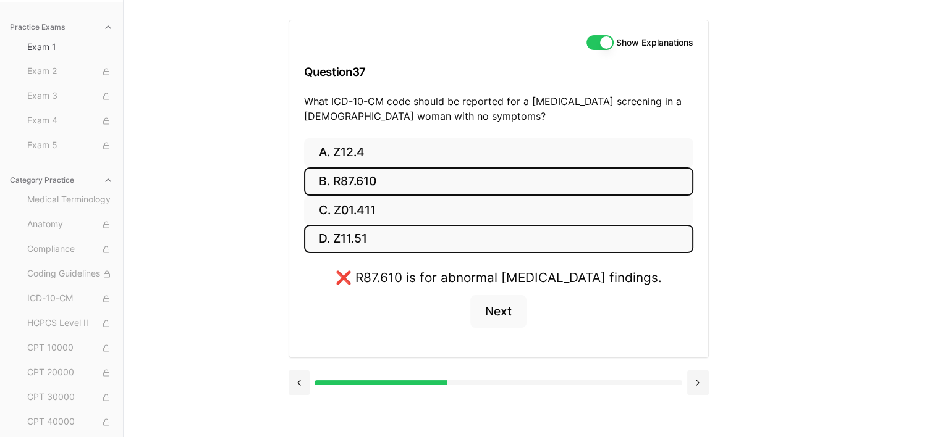
click at [350, 235] on button "D. Z11.51" at bounding box center [498, 239] width 389 height 29
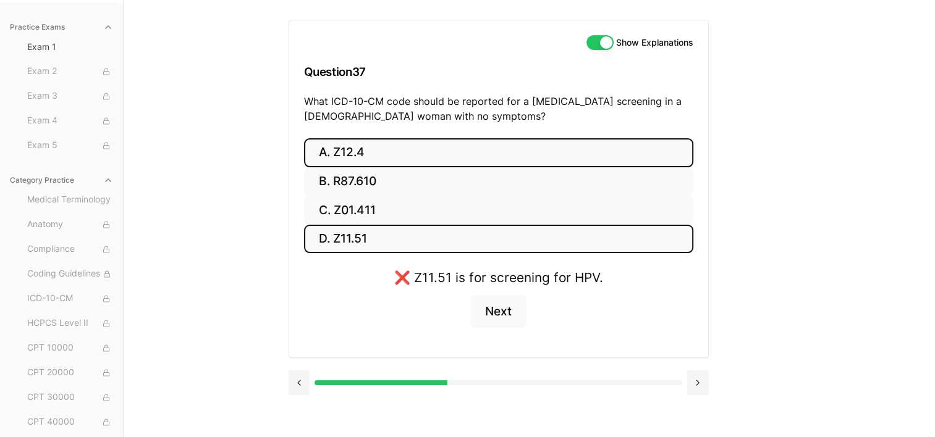
click at [344, 144] on button "A. Z12.4" at bounding box center [498, 152] width 389 height 29
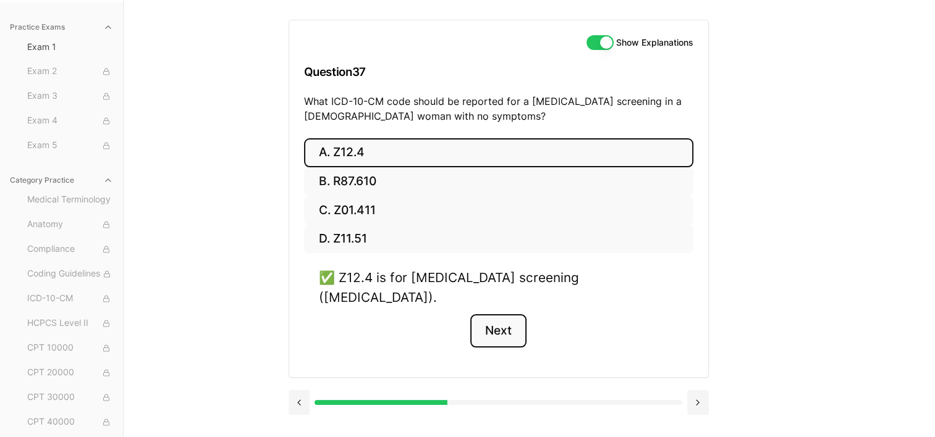
click at [489, 314] on button "Next" at bounding box center [498, 330] width 56 height 33
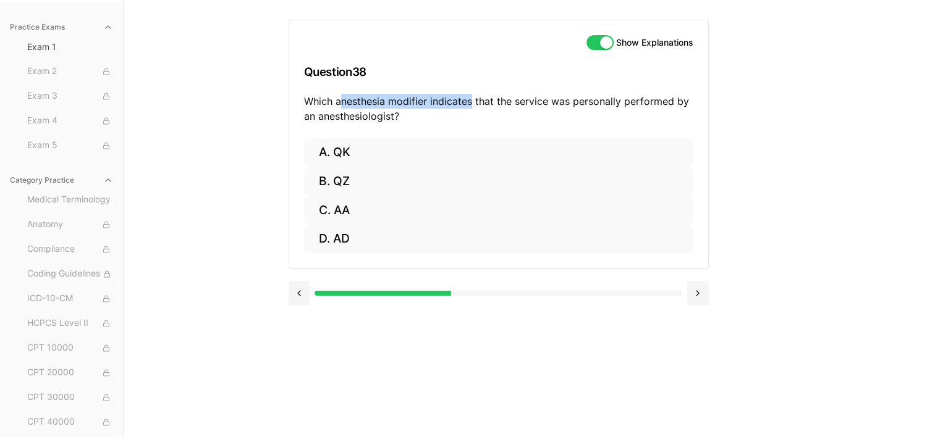
drag, startPoint x: 338, startPoint y: 104, endPoint x: 473, endPoint y: 106, distance: 134.7
click at [473, 106] on p "Which anesthesia modifier indicates that the service was personally performed b…" at bounding box center [498, 109] width 389 height 30
drag, startPoint x: 473, startPoint y: 106, endPoint x: 447, endPoint y: 101, distance: 25.8
copy p "nesthesia modifier indicates"
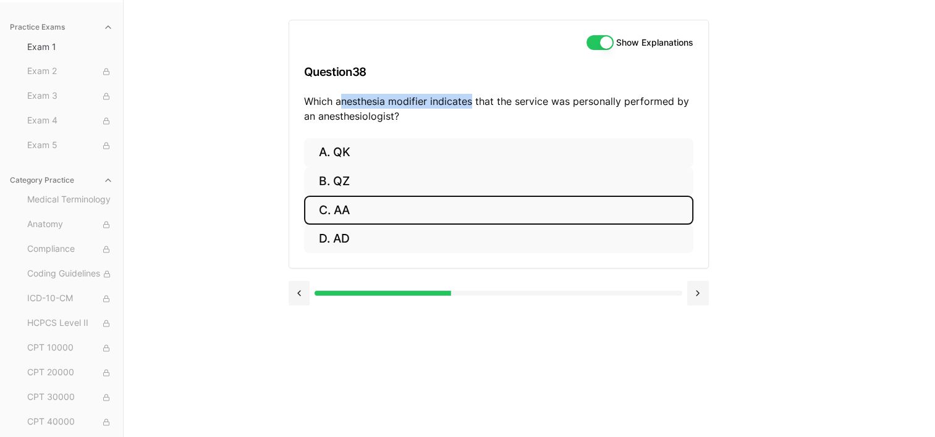
click at [367, 213] on button "C. AA" at bounding box center [498, 210] width 389 height 29
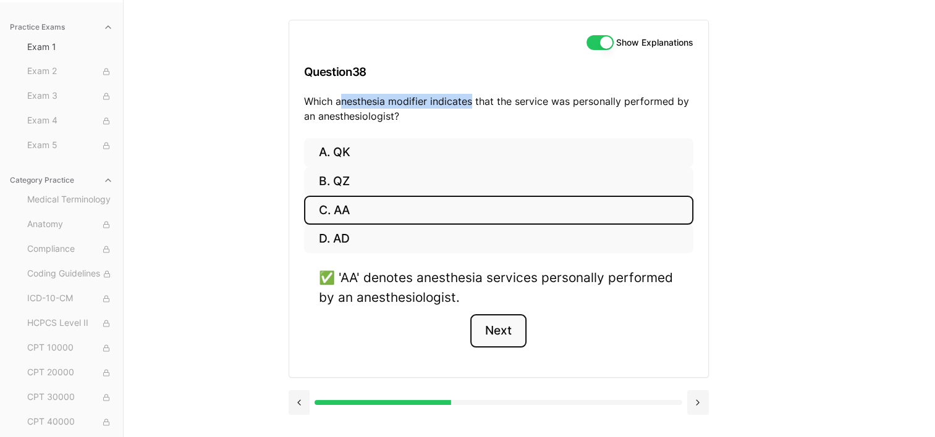
click at [508, 332] on button "Next" at bounding box center [498, 330] width 56 height 33
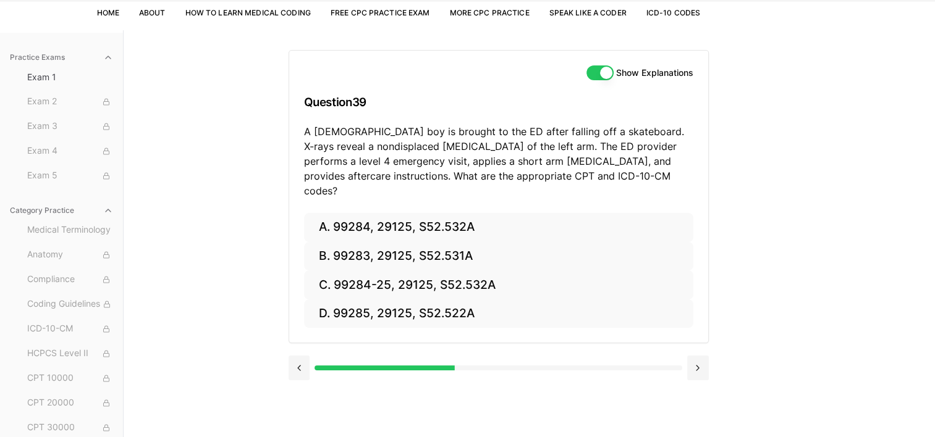
scroll to position [0, 0]
